Goal: Complete application form

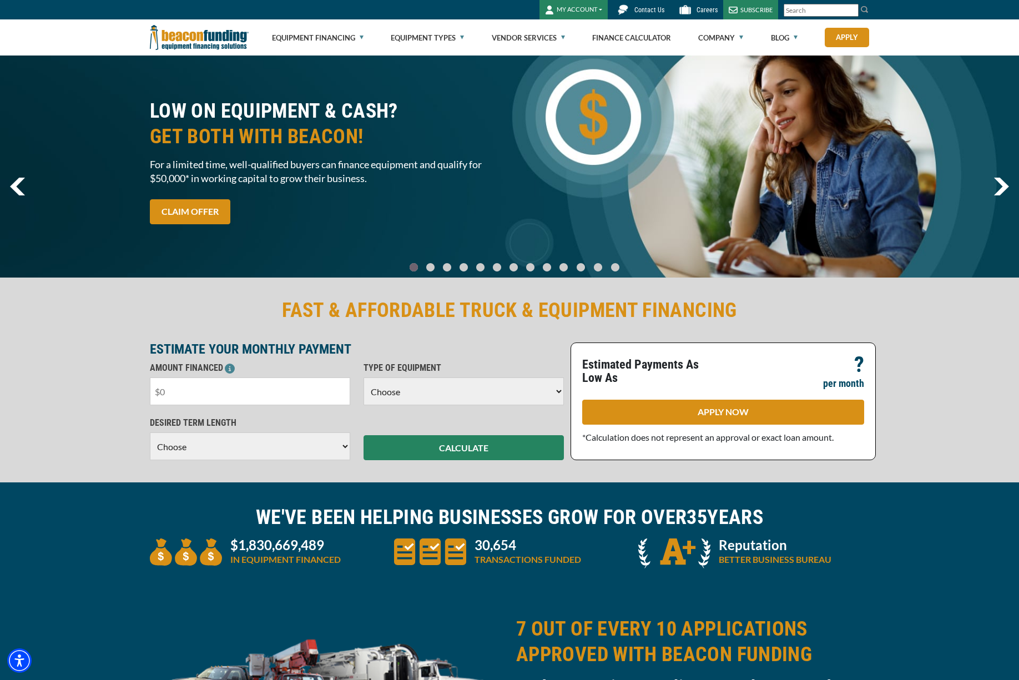
click at [244, 393] on input "text" at bounding box center [250, 392] width 200 height 28
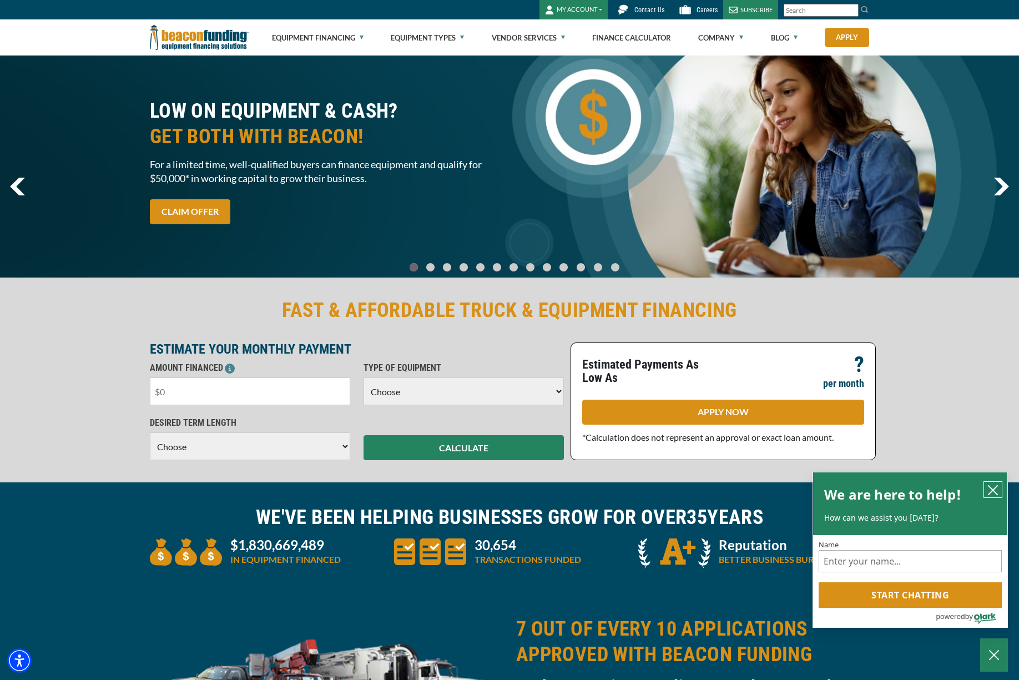
drag, startPoint x: 995, startPoint y: 491, endPoint x: 930, endPoint y: 369, distance: 138.1
click at [995, 491] on icon "close chatbox" at bounding box center [993, 490] width 9 height 9
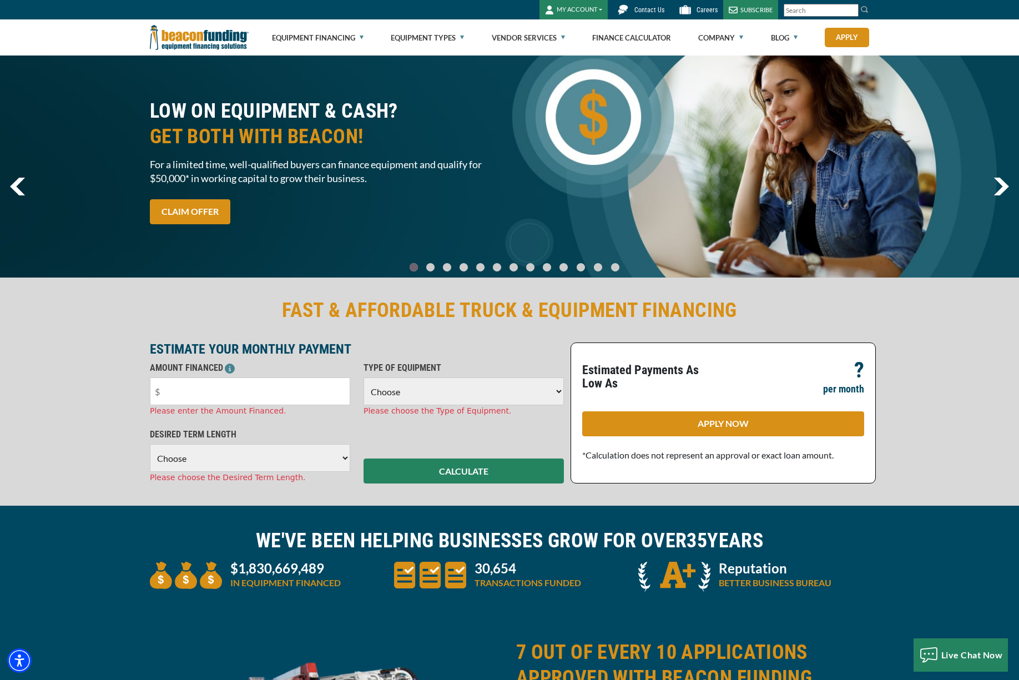
click at [647, 7] on span "Contact Us" at bounding box center [650, 10] width 30 height 8
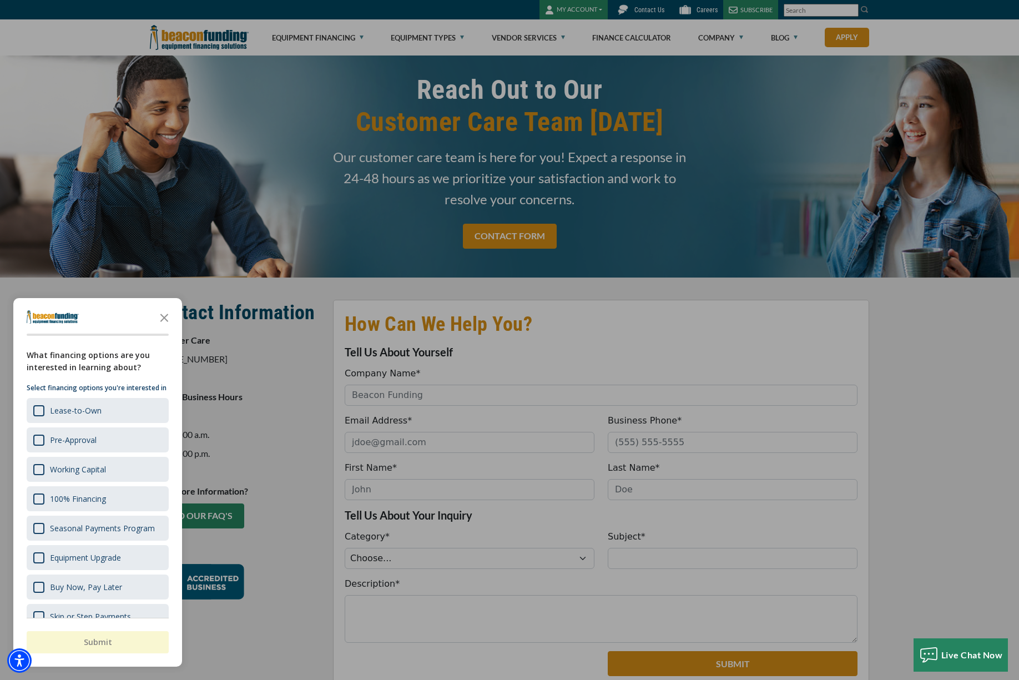
drag, startPoint x: 162, startPoint y: 315, endPoint x: 172, endPoint y: 318, distance: 9.8
click at [163, 316] on polygon "Close the survey" at bounding box center [164, 318] width 8 height 8
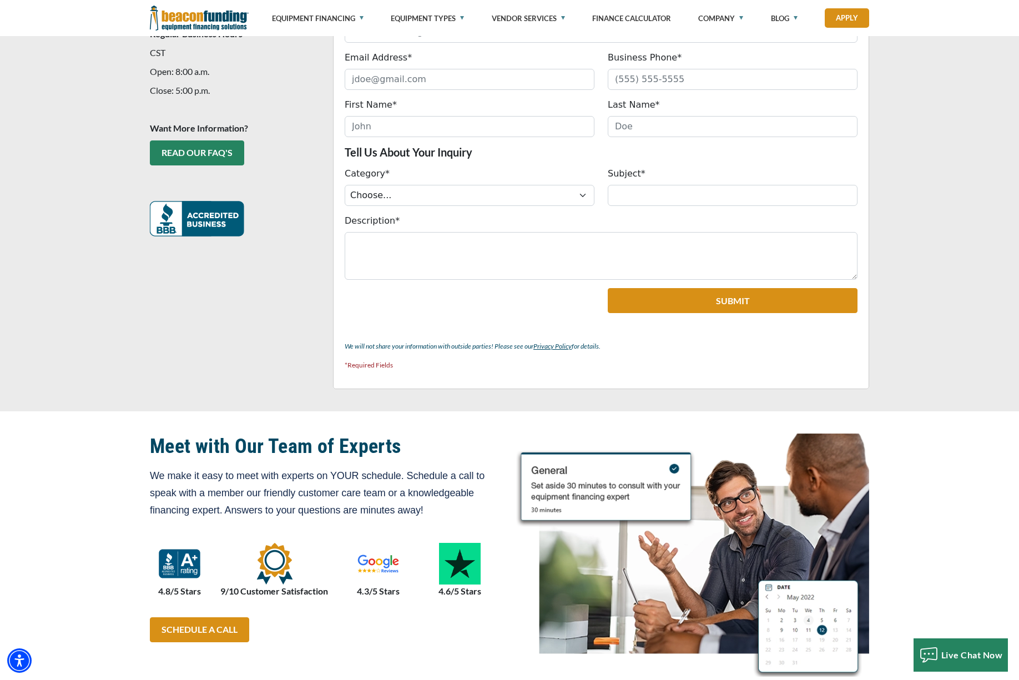
scroll to position [124, 0]
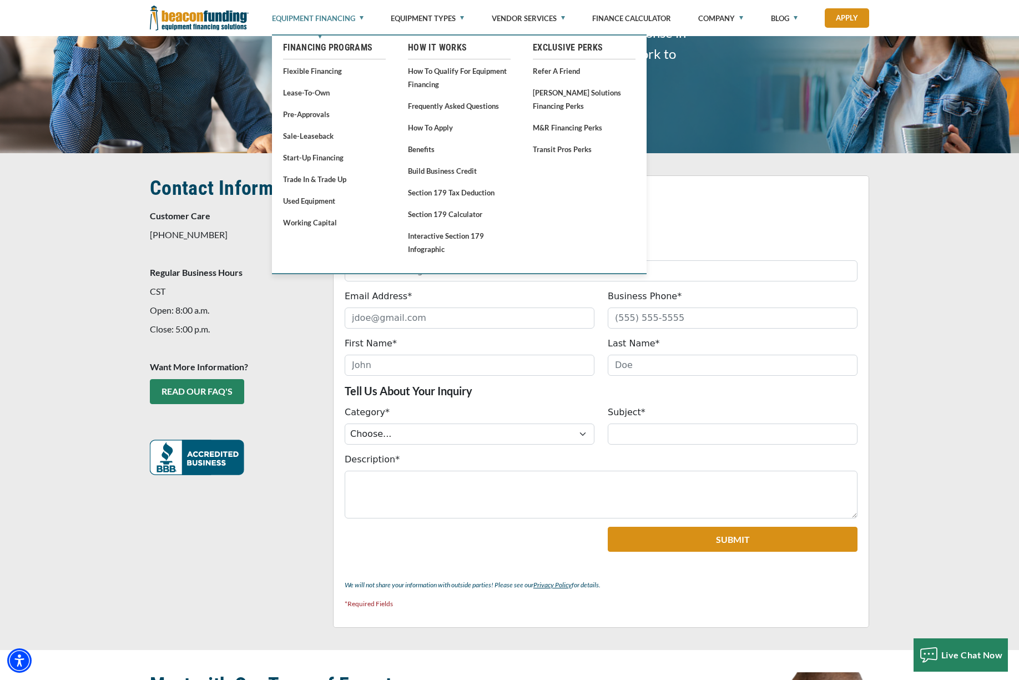
click at [362, 19] on link "Equipment Financing" at bounding box center [318, 18] width 92 height 37
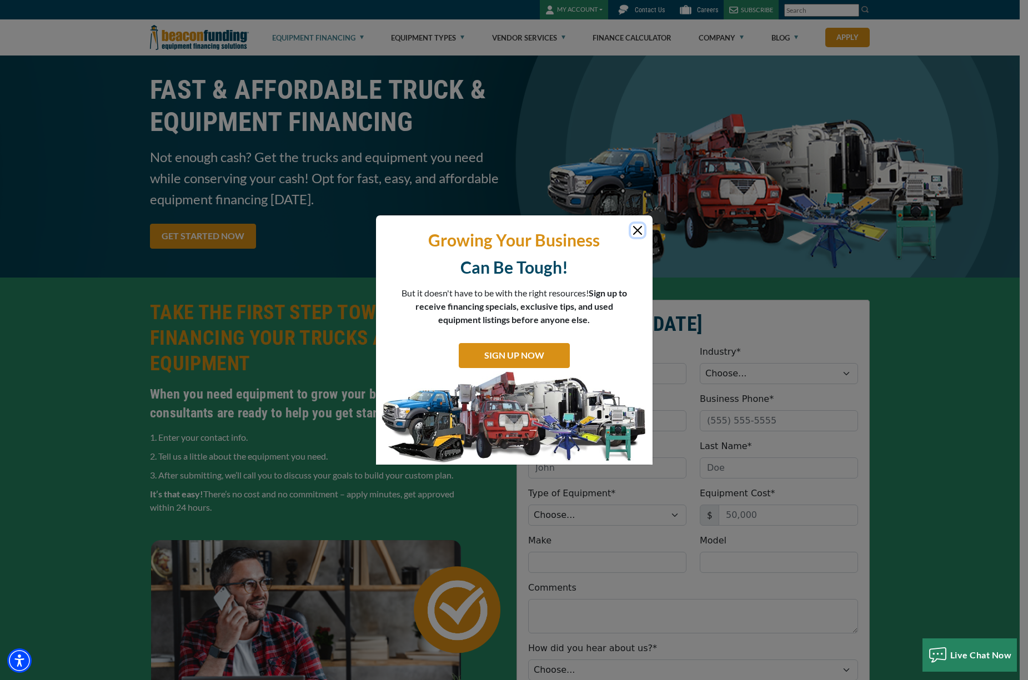
click at [638, 231] on button "Close" at bounding box center [637, 230] width 13 height 13
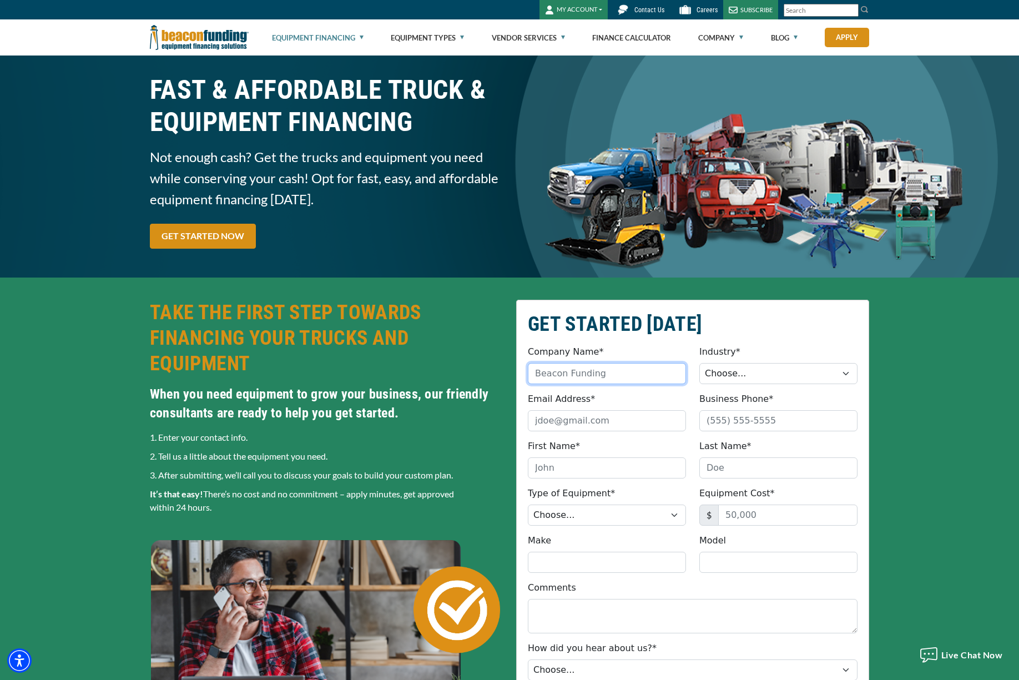
click at [625, 378] on input "Company Name*" at bounding box center [607, 373] width 158 height 21
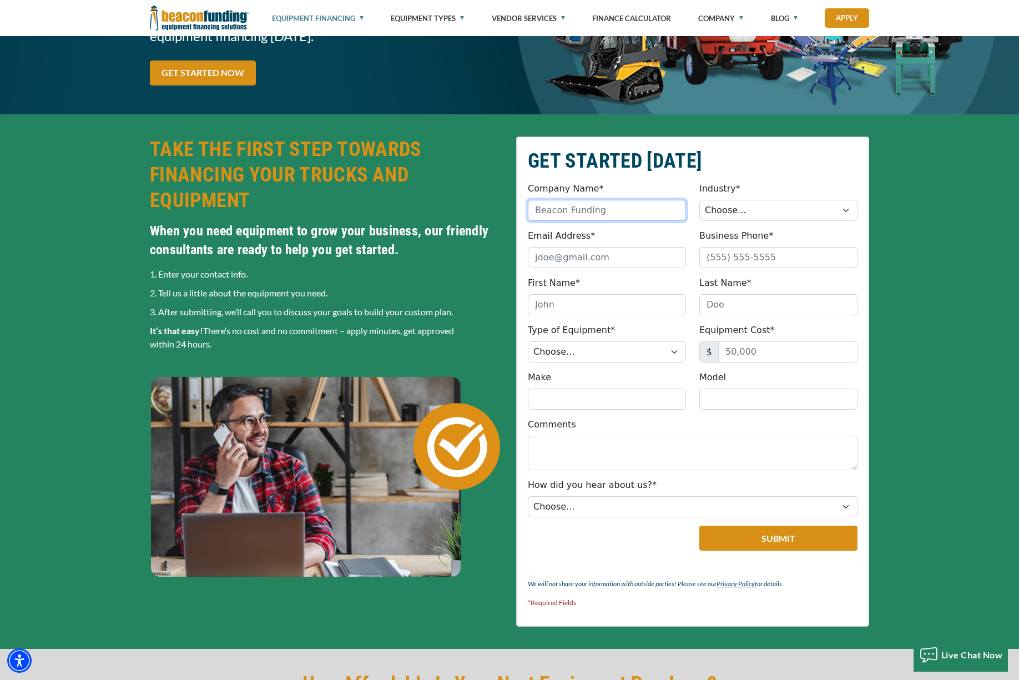
scroll to position [171, 0]
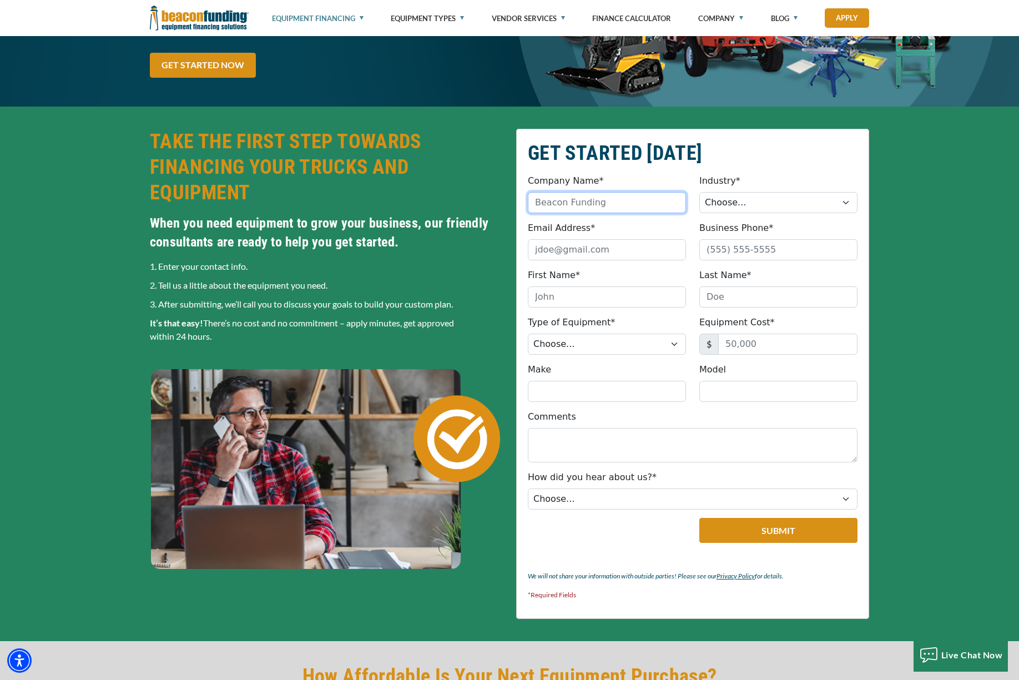
click at [600, 203] on input "Company Name*" at bounding box center [607, 202] width 158 height 21
click at [925, 269] on div "GET STARTED TODAY Company Name* Please provide a valid company name. Industry* …" at bounding box center [509, 374] width 1019 height 535
click at [614, 251] on input "Email Address*" at bounding box center [607, 249] width 158 height 21
click at [920, 273] on div "GET STARTED TODAY Company Name* Please provide a valid company name. Industry* …" at bounding box center [509, 374] width 1019 height 535
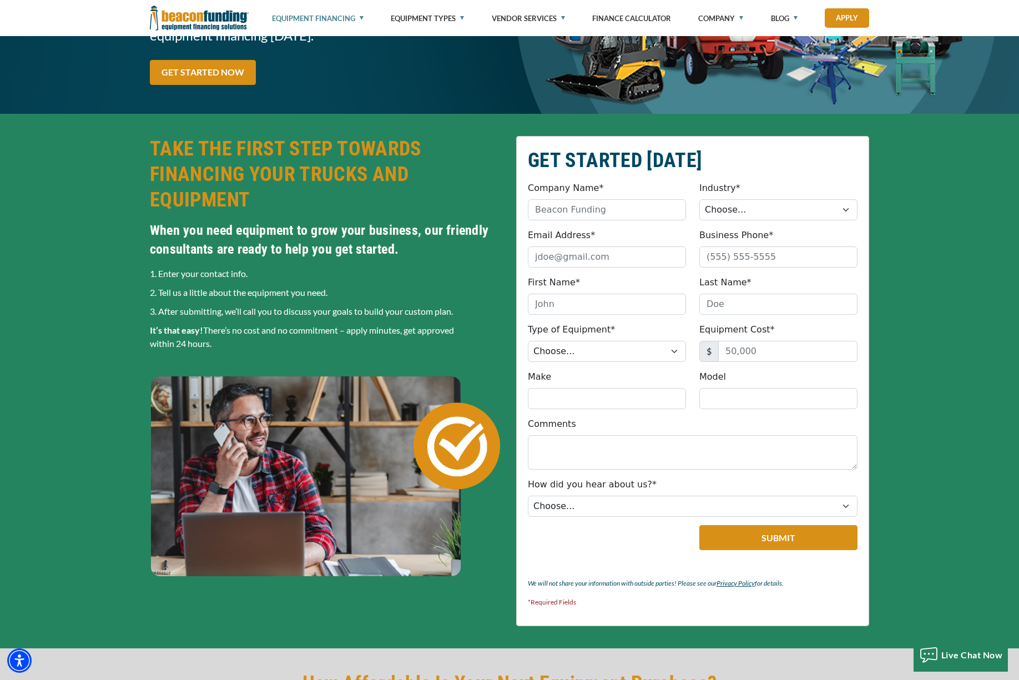
scroll to position [0, 0]
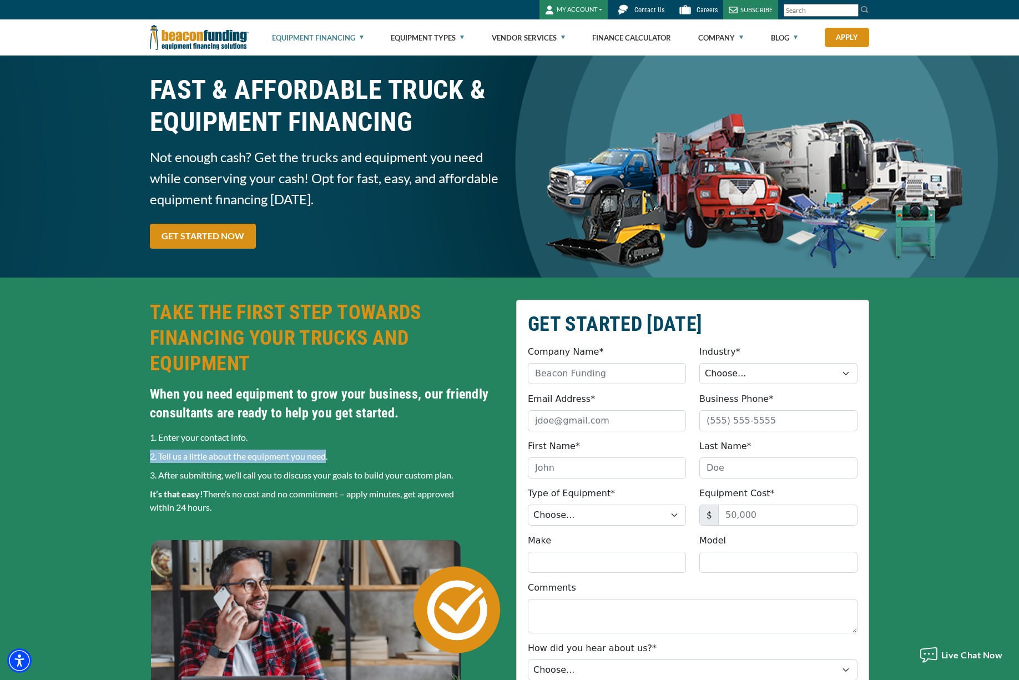
drag, startPoint x: 327, startPoint y: 460, endPoint x: 149, endPoint y: 455, distance: 177.8
click at [149, 455] on div "When you need equipment to grow your business, our friendly consultants are rea…" at bounding box center [326, 462] width 366 height 154
drag, startPoint x: 345, startPoint y: 444, endPoint x: 337, endPoint y: 453, distance: 12.6
click at [345, 444] on span "When you need equipment to grow your business, our friendly consultants are rea…" at bounding box center [326, 459] width 353 height 148
drag, startPoint x: 334, startPoint y: 457, endPoint x: 146, endPoint y: 457, distance: 187.7
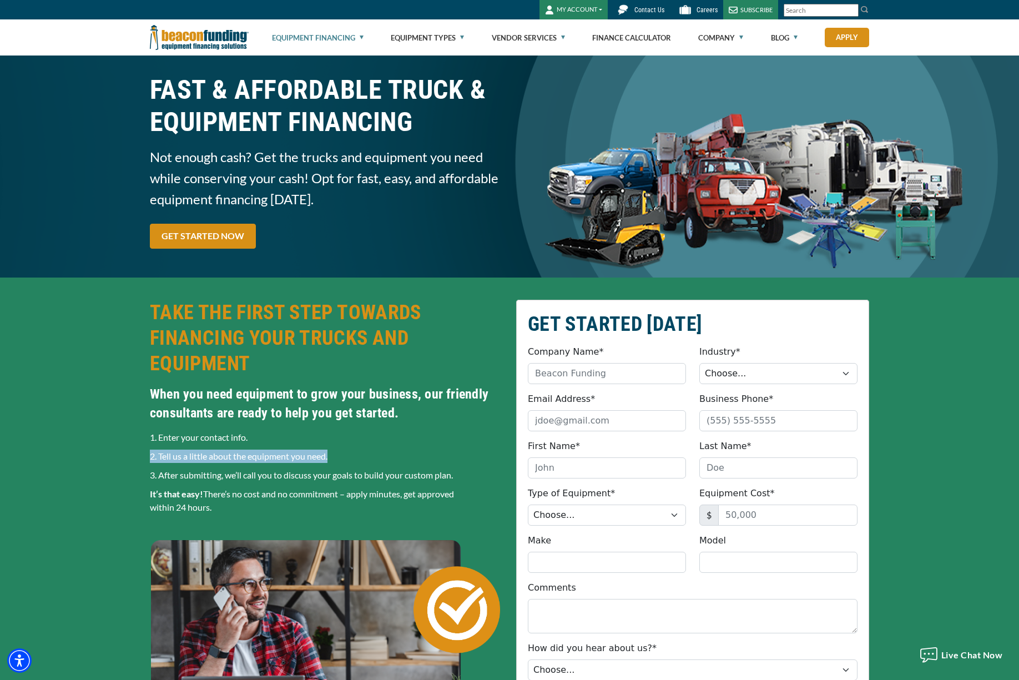
click at [146, 457] on div "When you need equipment to grow your business, our friendly consultants are rea…" at bounding box center [326, 462] width 366 height 154
click at [360, 424] on span "When you need equipment to grow your business, our friendly consultants are rea…" at bounding box center [326, 459] width 353 height 148
